Goal: Task Accomplishment & Management: Complete application form

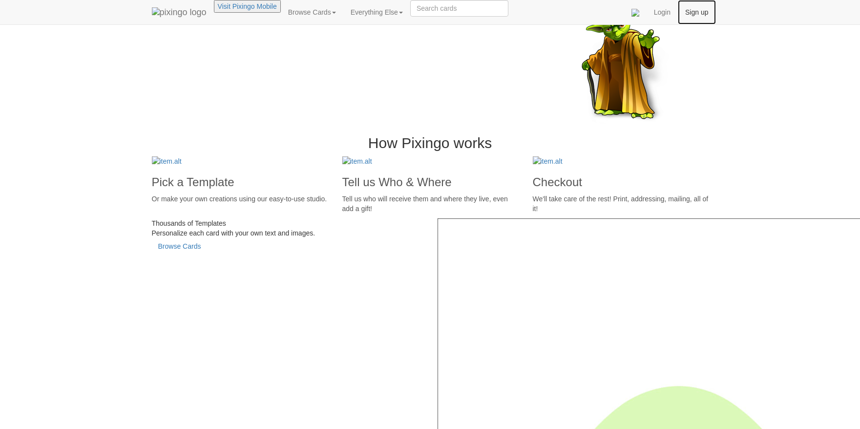
click at [715, 18] on link "Sign up" at bounding box center [696, 12] width 38 height 24
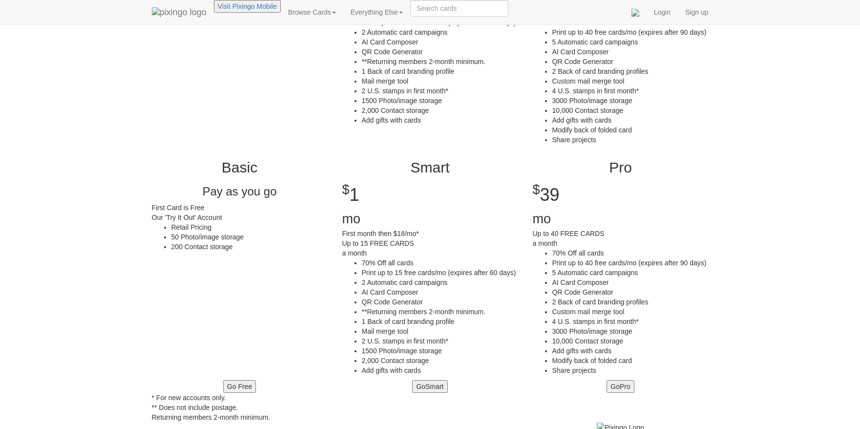
scroll to position [98, 0]
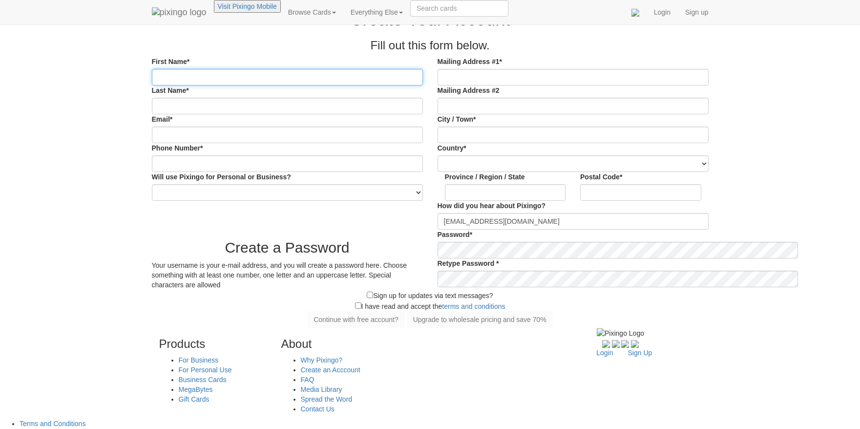
click at [161, 85] on input "First Name*" at bounding box center [287, 77] width 271 height 17
type input "testy"
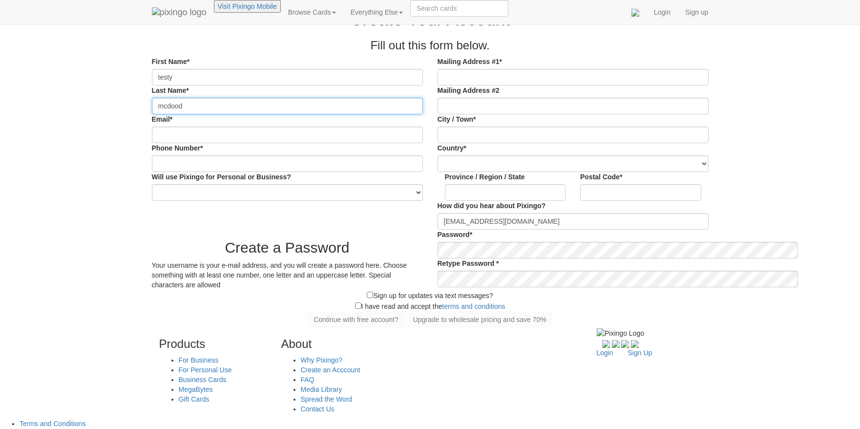
type input "mcdood"
type input "[EMAIL_ADDRESS][DOMAIN_NAME]"
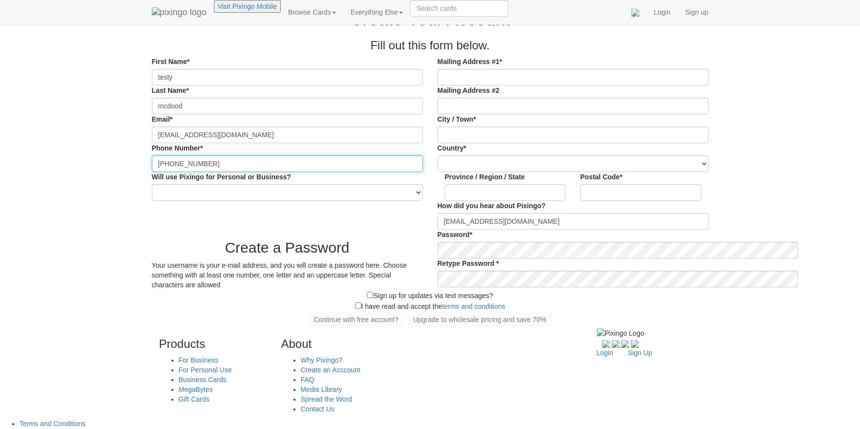
type input "[PHONE_NUMBER]"
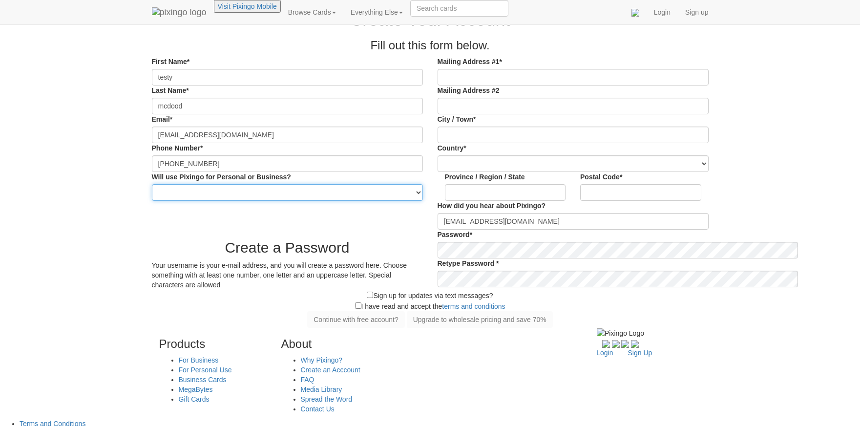
select select "string:Personal"
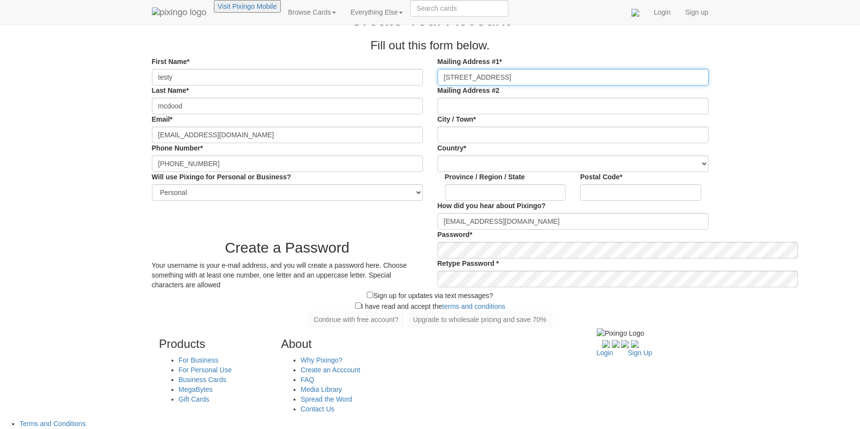
type input "[STREET_ADDRESS]"
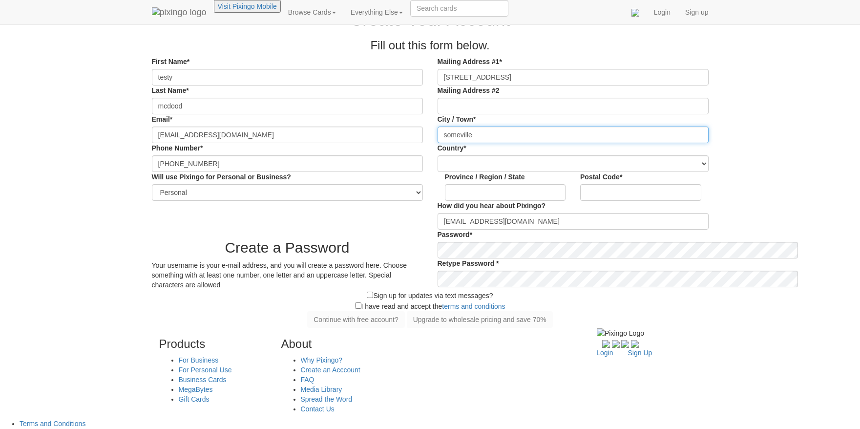
type input "someville"
select select "object:663"
select select "object:963"
type input "84043"
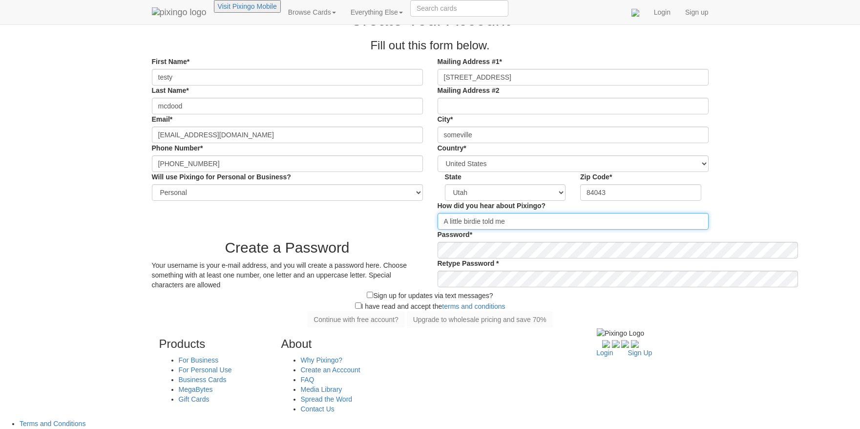
type input "A little birdie told me"
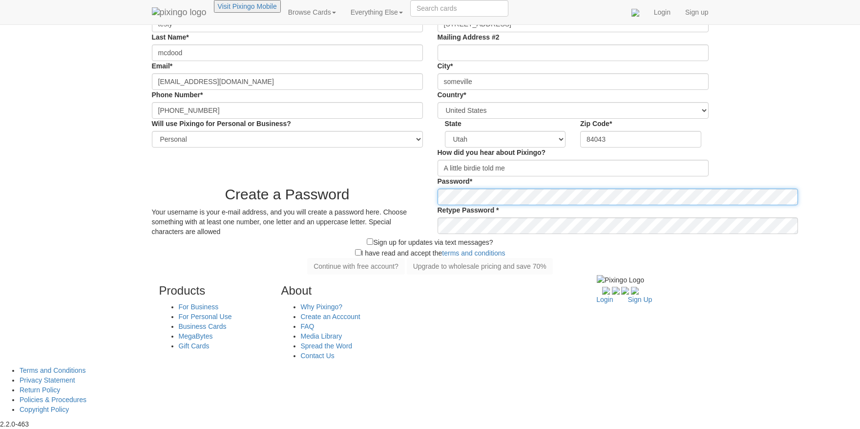
scroll to position [98, 0]
click at [423, 236] on div "Create a Password Your username is your e-mail address, and you will create a p…" at bounding box center [429, 206] width 571 height 60
click at [520, 234] on div "Password* Retype Password *" at bounding box center [573, 205] width 286 height 58
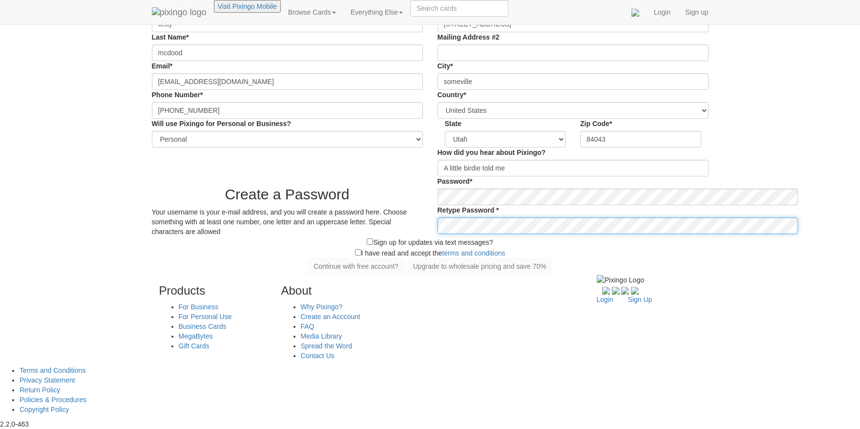
scroll to position [195, 0]
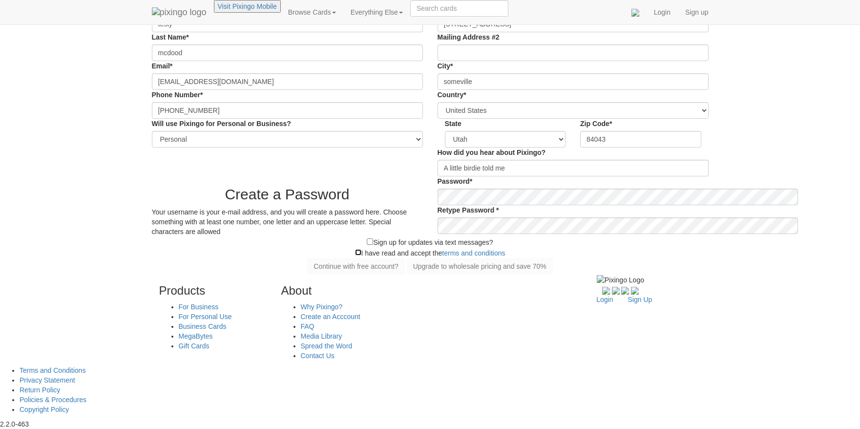
click at [355, 255] on input "checkbox" at bounding box center [358, 252] width 6 height 6
checkbox input "true"
click at [317, 274] on button "Continue with free account?" at bounding box center [356, 266] width 98 height 17
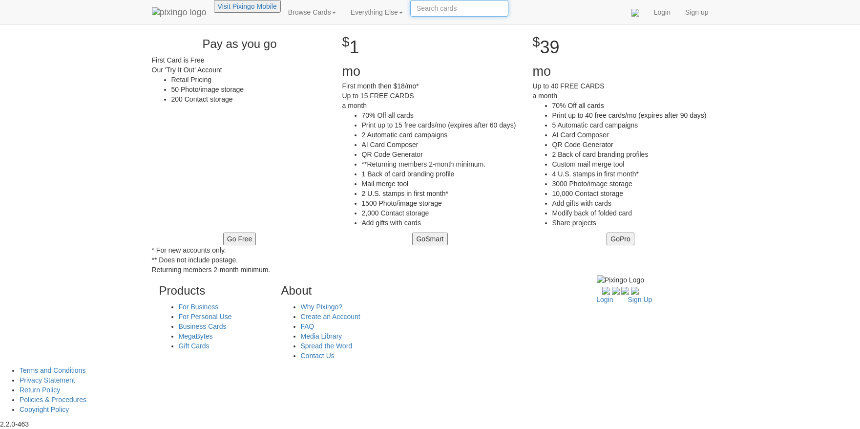
scroll to position [277, 0]
click at [223, 245] on button "Go Free" at bounding box center [239, 238] width 33 height 13
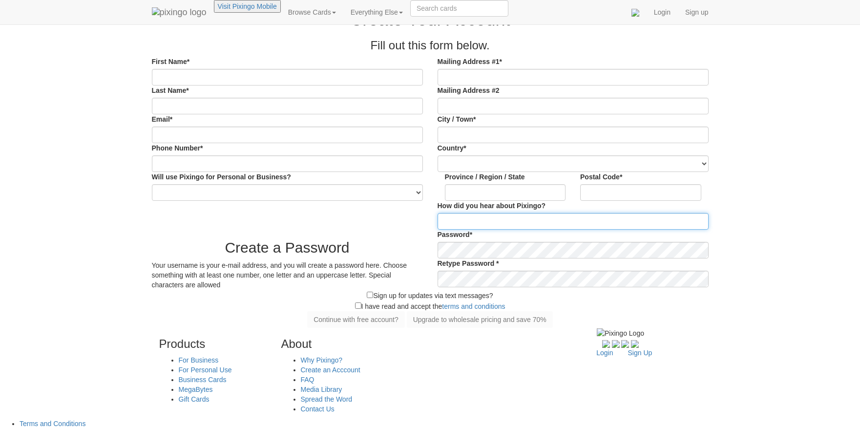
type input "PenguinMan98@gmail.com"
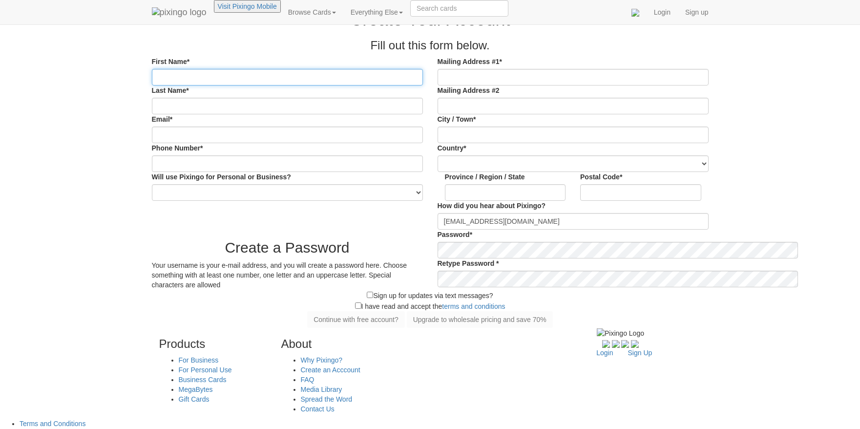
click at [172, 85] on input "First Name*" at bounding box center [287, 77] width 271 height 17
type input "t"
type input "Testy"
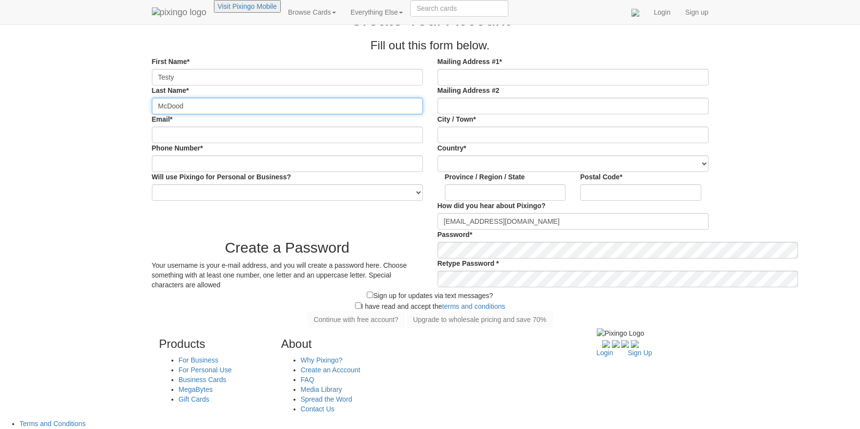
type input "McDood"
type input "[EMAIL_ADDRESS][DOMAIN_NAME]"
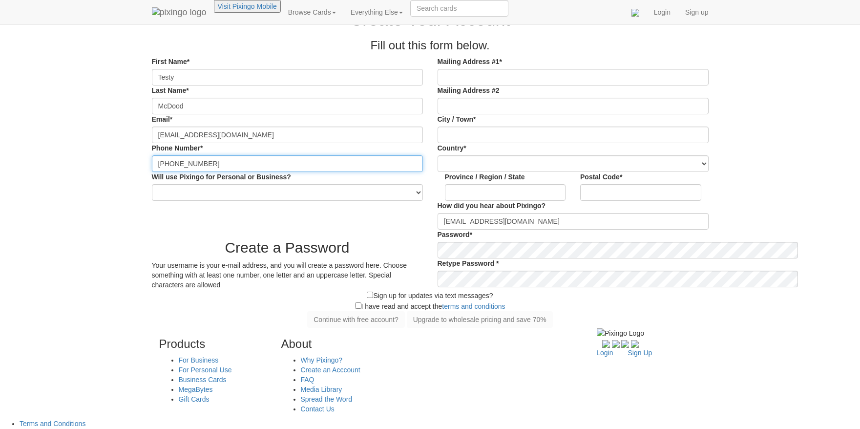
type input "[PHONE_NUMBER]"
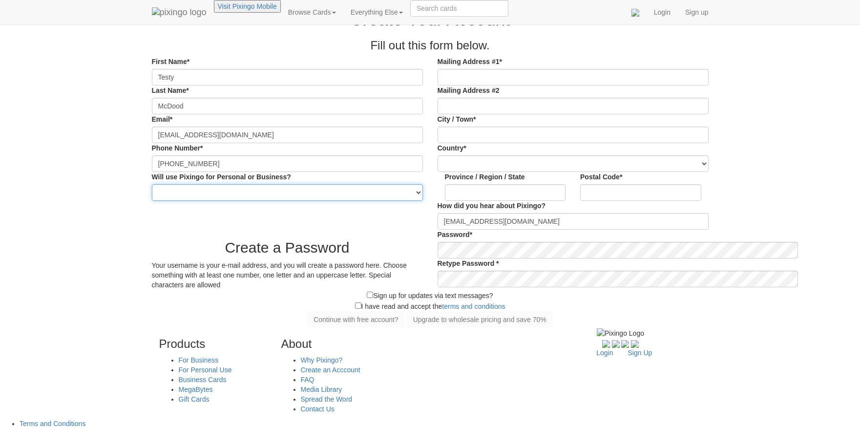
select select "string:Personal"
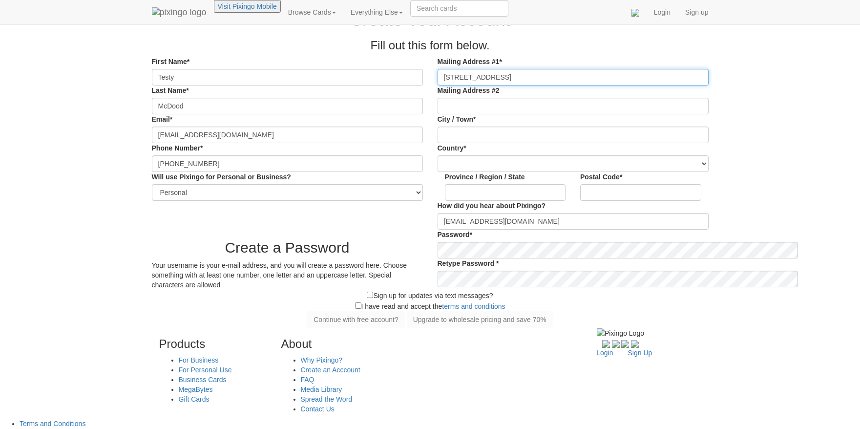
type input "[STREET_ADDRESS]"
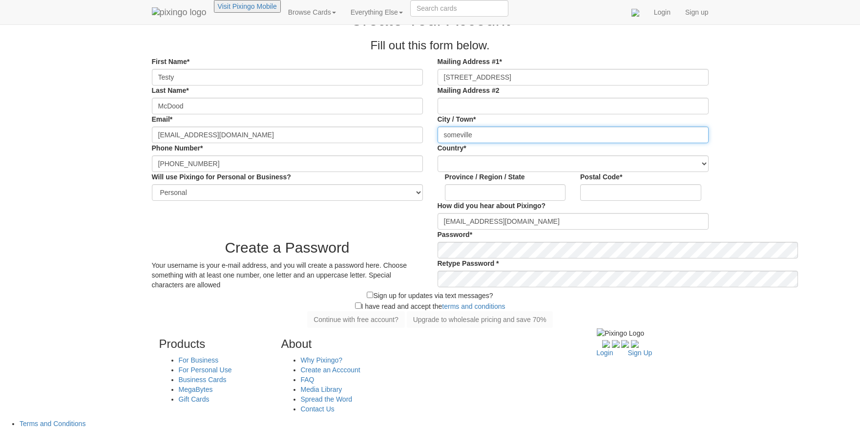
type input "someville"
type input "ut"
type input "84043"
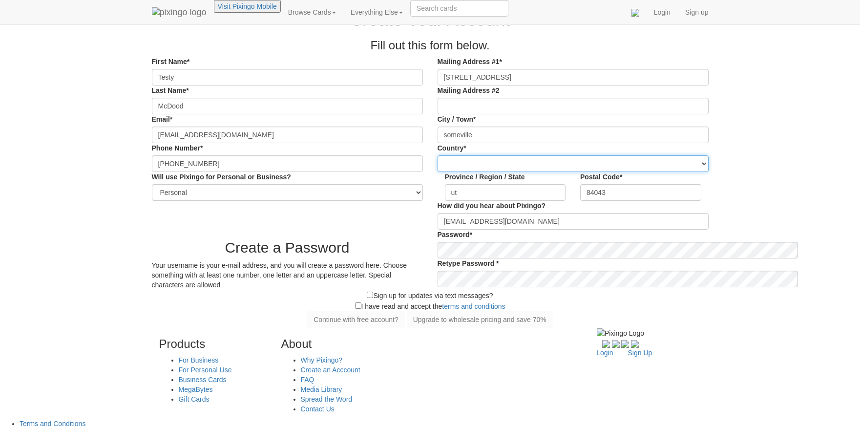
select select "object:404"
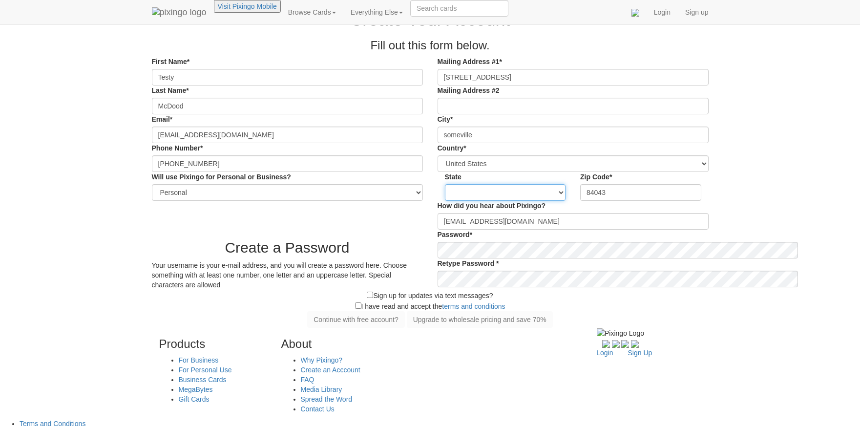
select select "object:704"
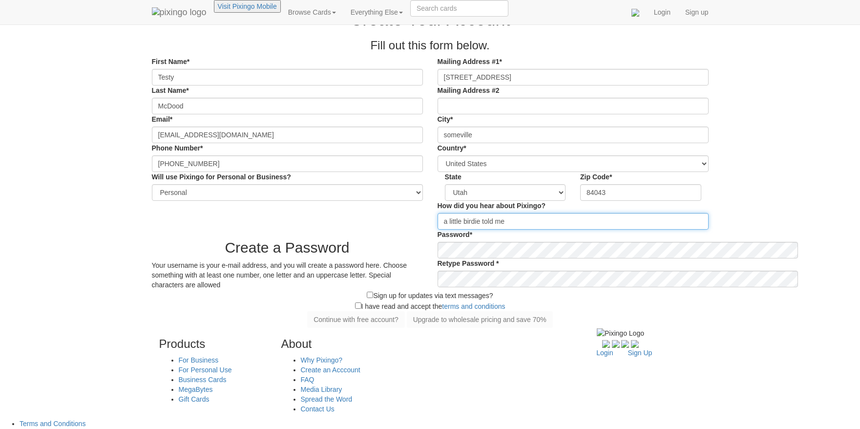
type input "a little birdie told me"
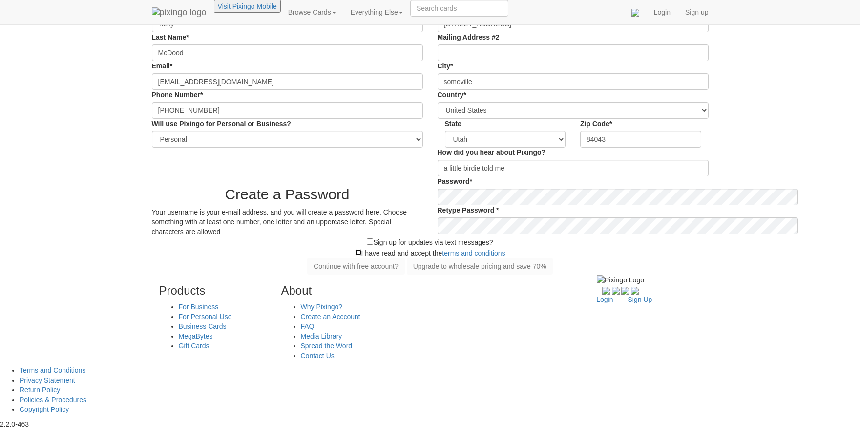
click at [355, 249] on input "checkbox" at bounding box center [358, 252] width 6 height 6
checkbox input "true"
click at [307, 272] on button "Continue with free account?" at bounding box center [356, 266] width 98 height 17
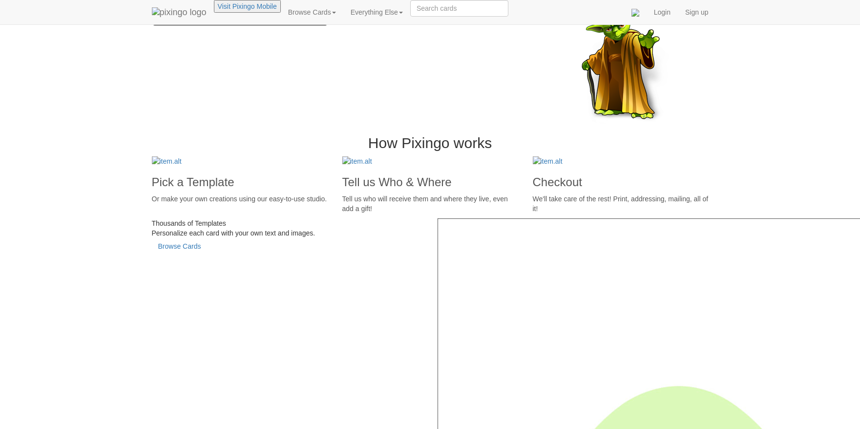
click at [169, 22] on span "Try us out, your first card is free!" at bounding box center [207, 18] width 98 height 8
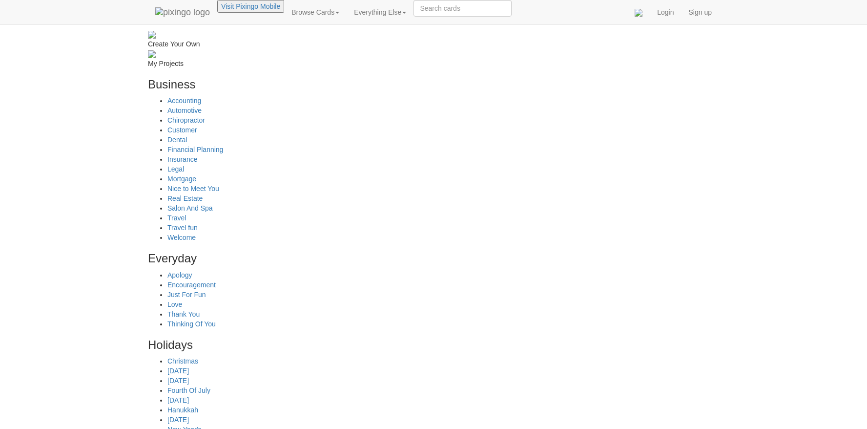
scroll to position [467, 0]
